Goal: Use online tool/utility: Utilize a website feature to perform a specific function

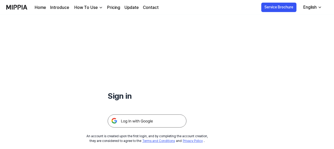
click at [135, 124] on img at bounding box center [147, 121] width 79 height 13
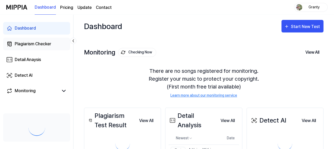
drag, startPoint x: 0, startPoint y: 0, endPoint x: 29, endPoint y: 45, distance: 53.6
click at [29, 45] on div "Plagiarism Checker" at bounding box center [33, 44] width 36 height 6
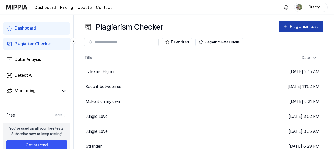
click at [300, 26] on div "Plagiarism test" at bounding box center [303, 26] width 29 height 7
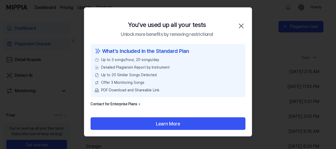
click at [240, 25] on icon "button" at bounding box center [241, 26] width 4 height 4
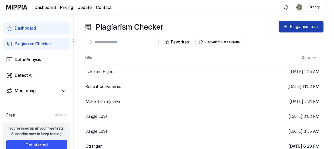
click at [282, 26] on icon "button" at bounding box center [284, 26] width 5 height 6
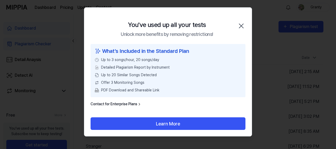
click at [241, 22] on icon "button" at bounding box center [241, 26] width 8 height 8
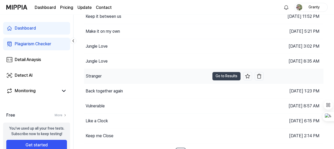
scroll to position [78, 0]
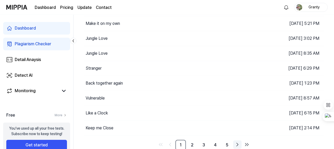
click at [236, 142] on icon "Go to next page" at bounding box center [237, 145] width 6 height 6
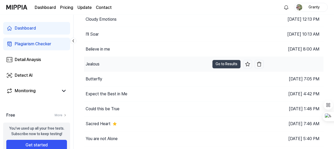
scroll to position [78, 0]
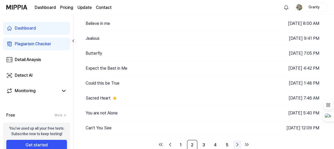
click at [236, 142] on icon "Go to next page" at bounding box center [237, 145] width 6 height 6
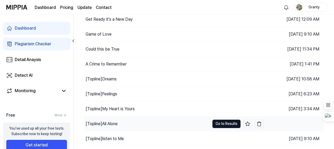
scroll to position [78, 0]
